Goal: Task Accomplishment & Management: Use online tool/utility

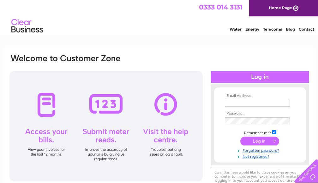
type input "sales@taylorsfurniture.co.uk"
click at [261, 141] on input "submit" at bounding box center [259, 141] width 39 height 9
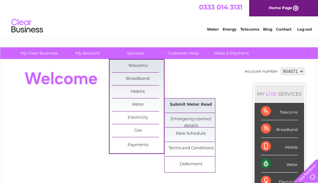
click at [181, 108] on link "Submit Meter Read" at bounding box center [191, 105] width 52 height 13
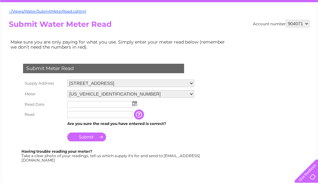
scroll to position [63, 0]
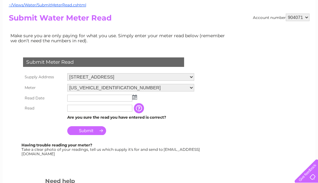
click at [134, 97] on img at bounding box center [134, 97] width 5 height 5
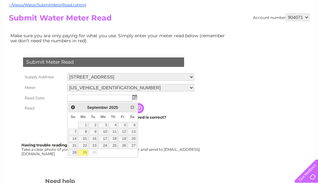
click at [81, 151] on link "29" at bounding box center [83, 153] width 10 height 6
type input "2025/09/29"
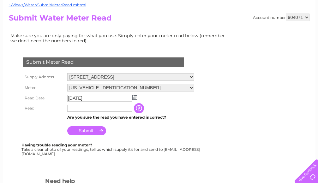
click at [100, 110] on input "text" at bounding box center [99, 108] width 65 height 7
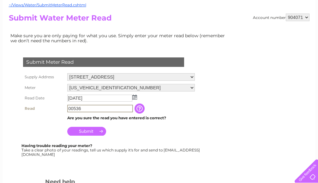
click at [88, 129] on input "Submit" at bounding box center [86, 131] width 39 height 9
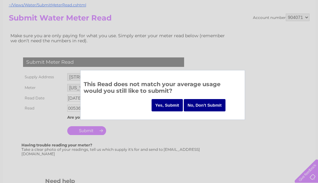
click at [210, 106] on input "No, Don't Submit" at bounding box center [205, 105] width 42 height 12
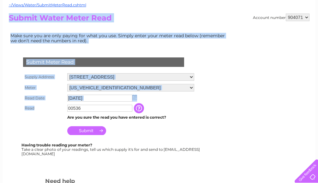
drag, startPoint x: 104, startPoint y: 112, endPoint x: 0, endPoint y: 103, distance: 104.2
click at [0, 103] on div "My Clear Business Login Details My Details My Preferences Link Account My Accou…" at bounding box center [159, 171] width 318 height 375
drag, startPoint x: 43, startPoint y: 110, endPoint x: 66, endPoint y: 108, distance: 23.5
click at [43, 111] on th "Read" at bounding box center [43, 108] width 44 height 10
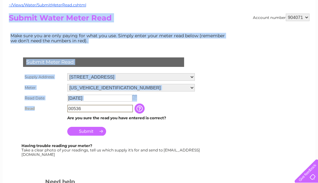
click at [93, 110] on input "00536" at bounding box center [100, 109] width 66 height 8
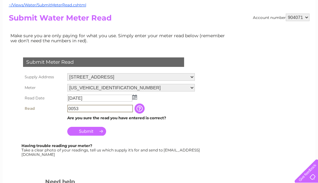
type input "00536"
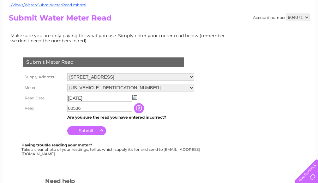
click at [94, 130] on input "Submit" at bounding box center [86, 130] width 39 height 9
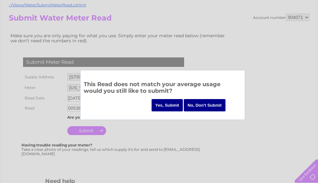
click at [171, 109] on input "Yes, Submit" at bounding box center [168, 105] width 32 height 12
